Goal: Navigation & Orientation: Find specific page/section

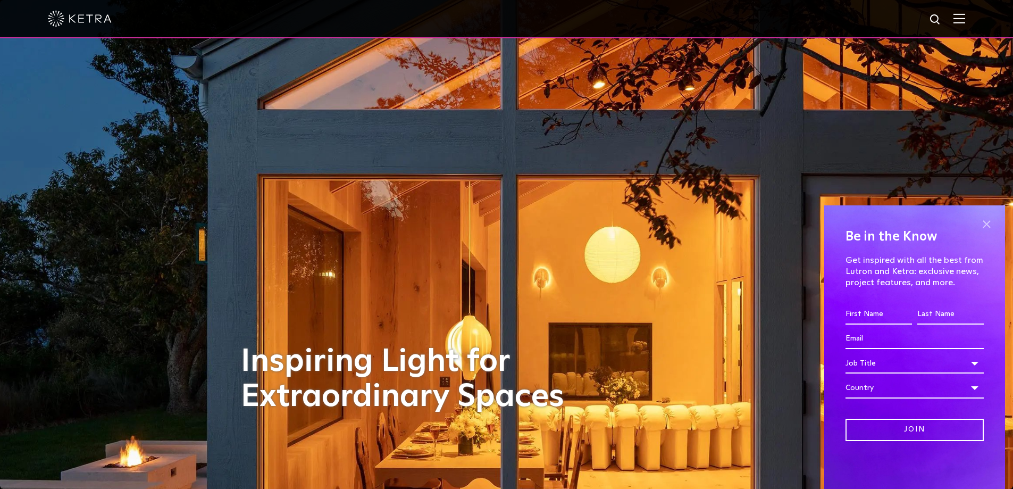
click at [984, 224] on span at bounding box center [986, 224] width 16 height 16
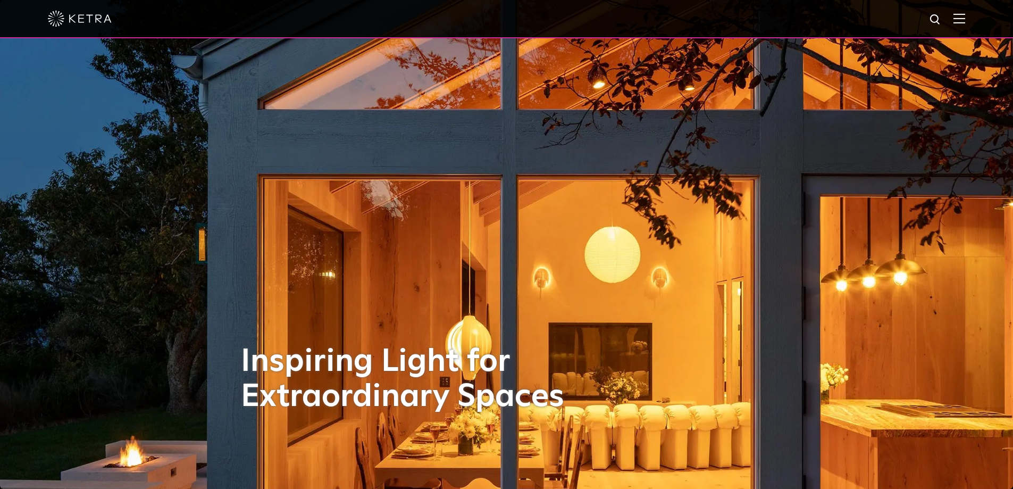
click at [964, 20] on img at bounding box center [959, 18] width 12 height 10
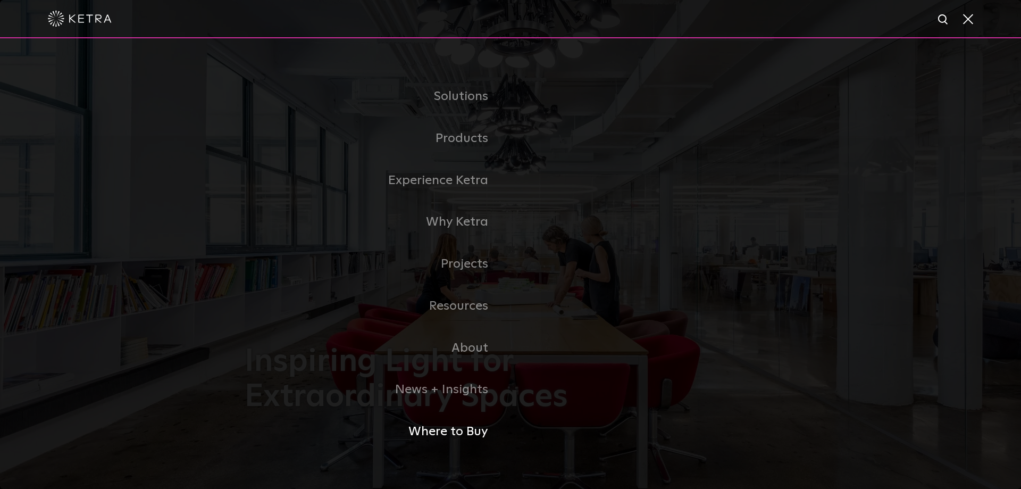
click at [448, 433] on link "Where to Buy" at bounding box center [378, 432] width 266 height 42
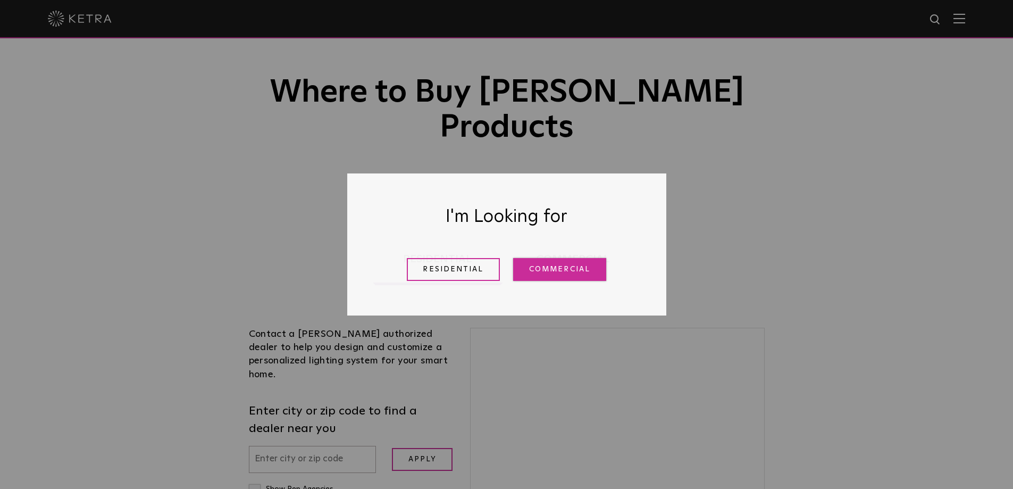
click at [553, 272] on link "Commercial" at bounding box center [559, 269] width 93 height 23
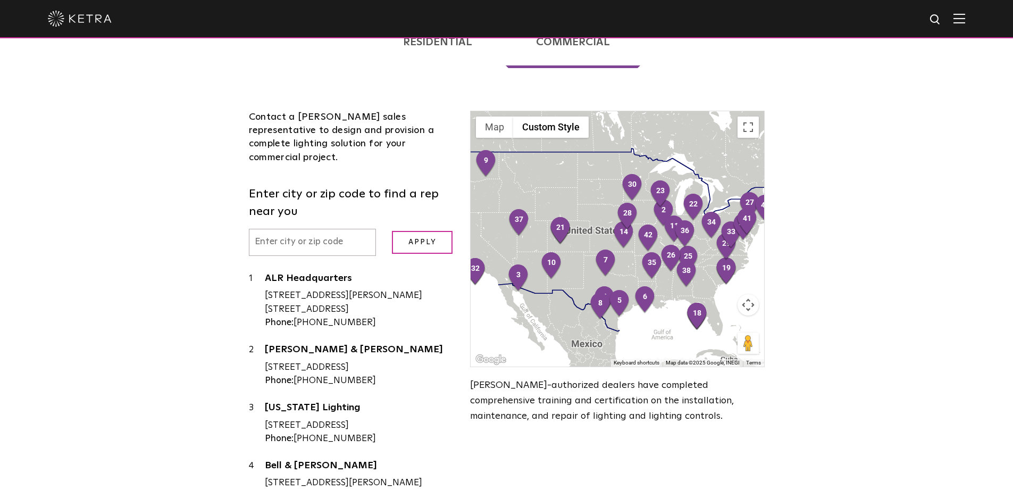
scroll to position [277, 0]
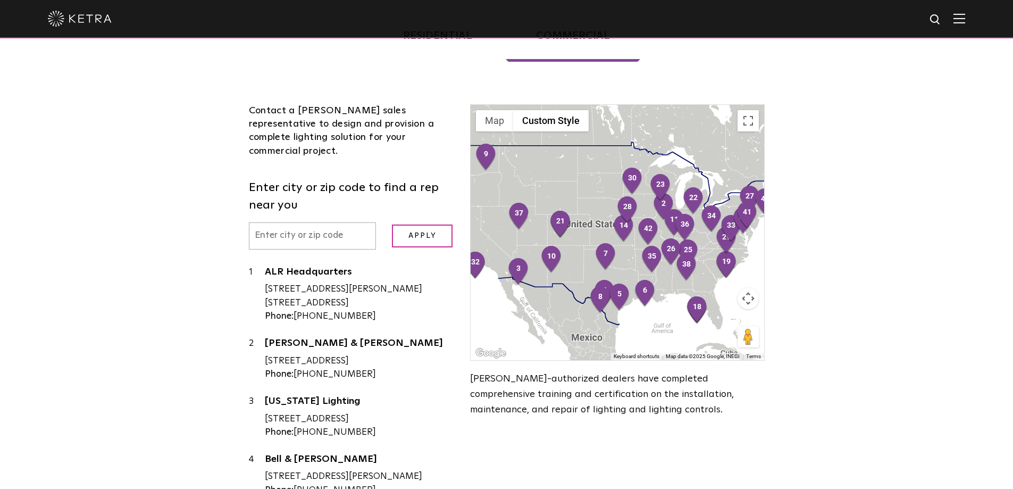
click at [334, 222] on input "text" at bounding box center [313, 235] width 128 height 27
type input "10314"
click at [404, 224] on input "Apply" at bounding box center [422, 235] width 61 height 23
